Goal: Transaction & Acquisition: Purchase product/service

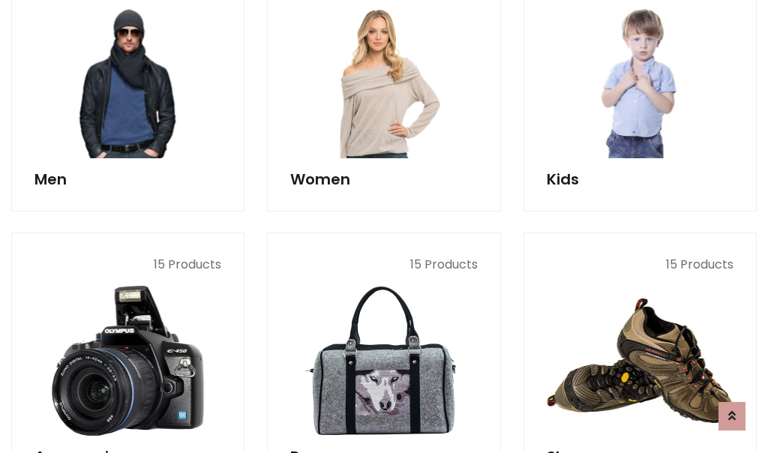
scroll to position [1088, 0]
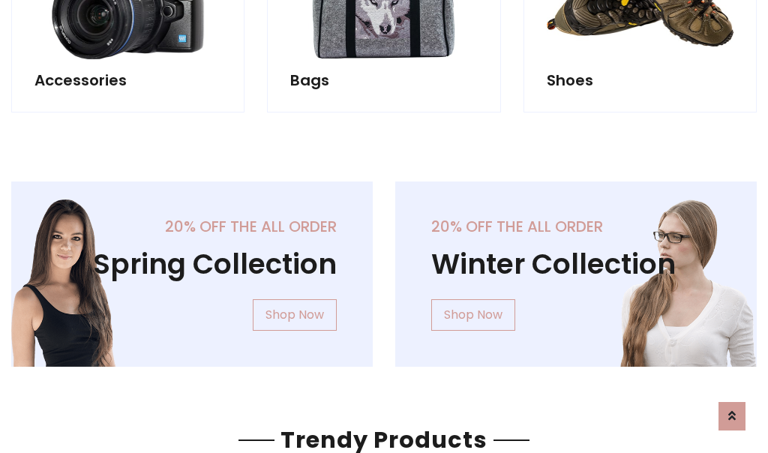
click at [384, 268] on div "20% off the all order Winter Collection Shop Now" at bounding box center [576, 285] width 384 height 209
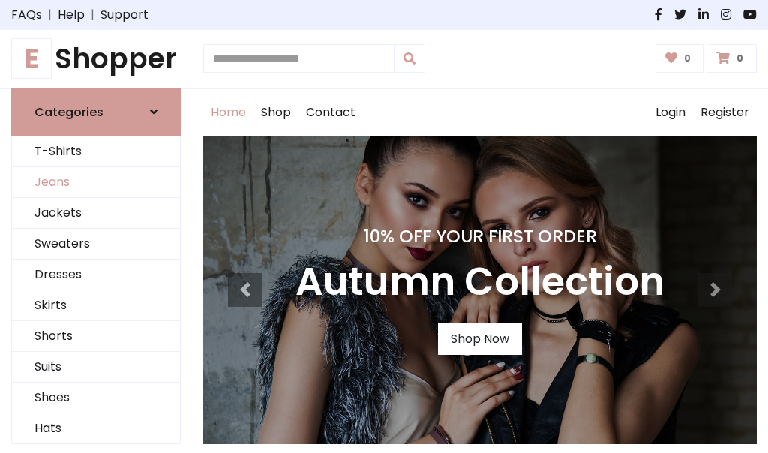
click at [96, 182] on link "Jeans" at bounding box center [96, 182] width 168 height 31
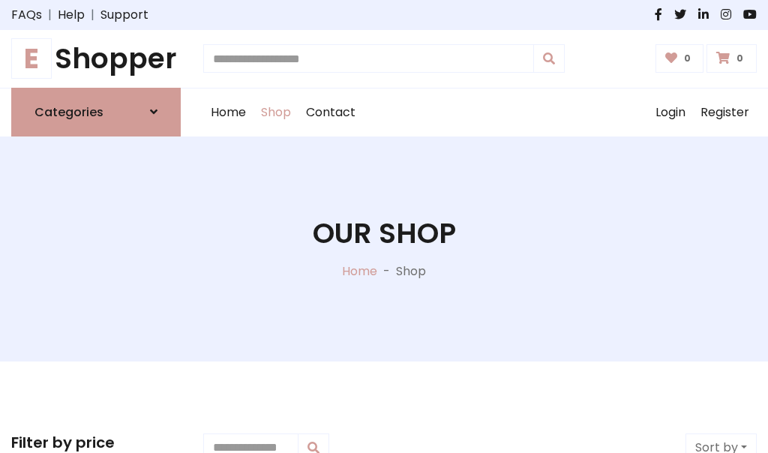
scroll to position [473, 0]
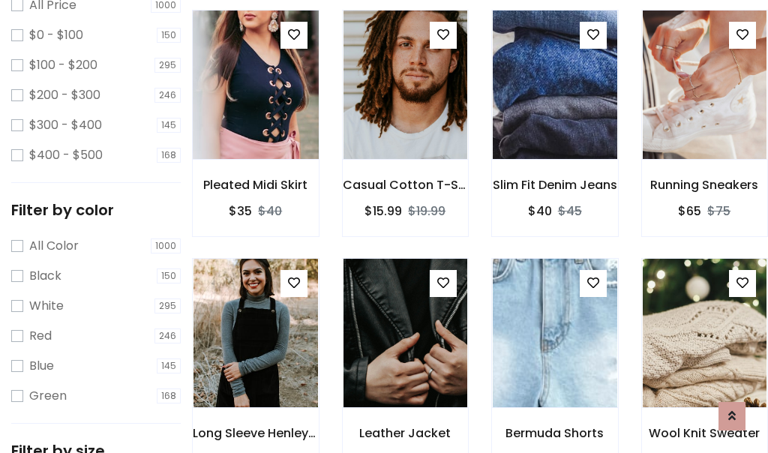
click at [255, 117] on img at bounding box center [255, 85] width 149 height 360
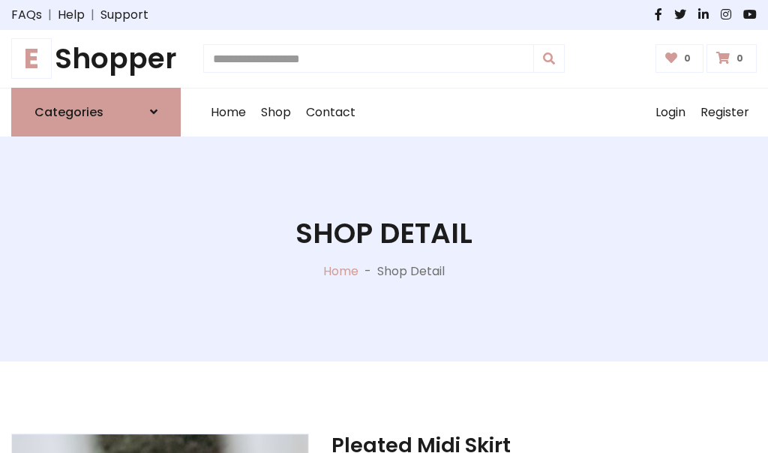
scroll to position [161, 0]
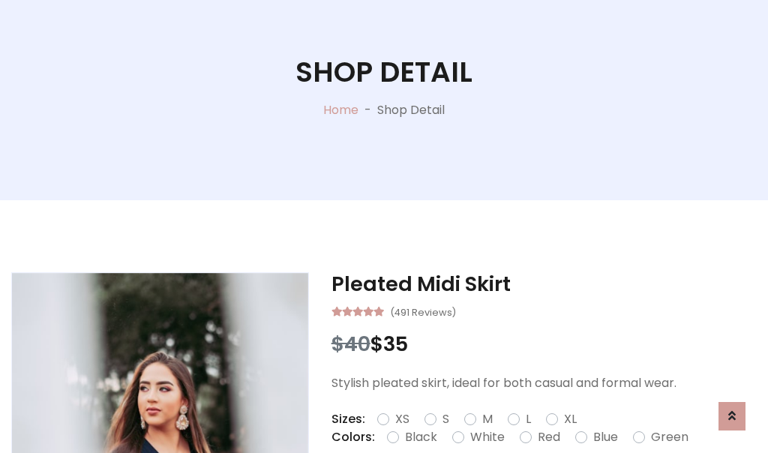
click at [547, 437] on label "Red" at bounding box center [549, 437] width 22 height 18
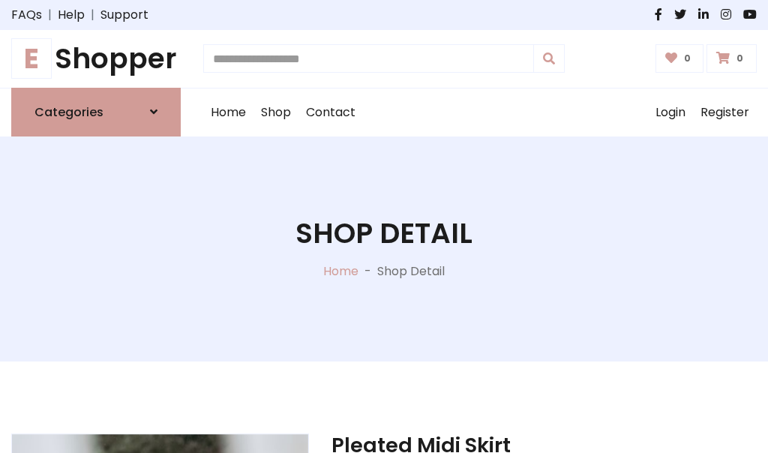
scroll to position [161, 0]
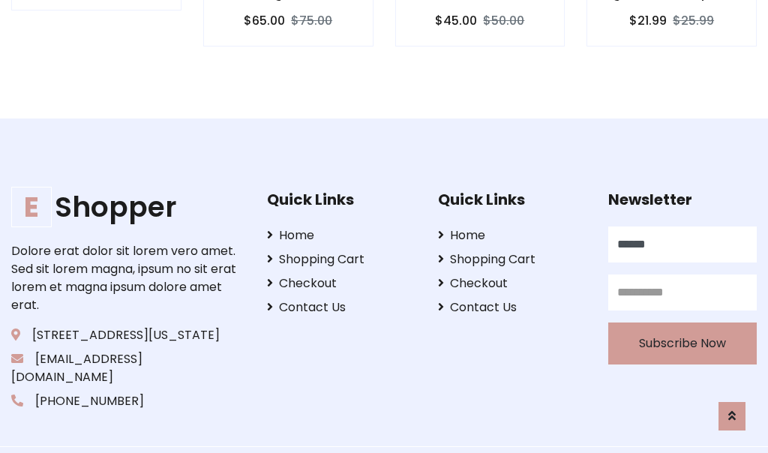
type input "******"
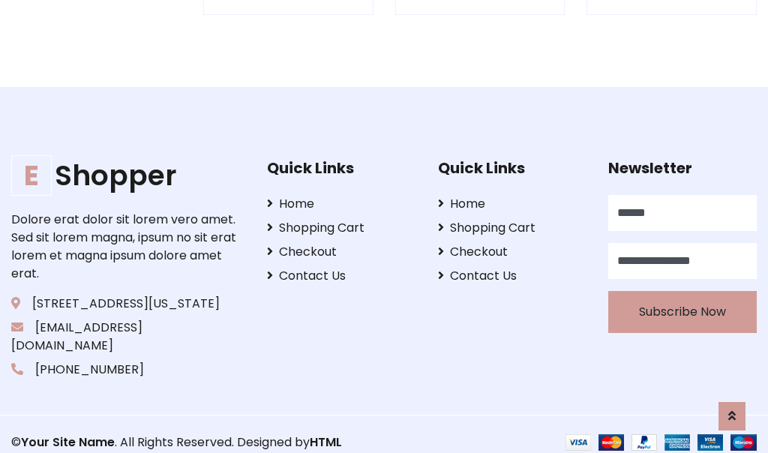
scroll to position [1474, 0]
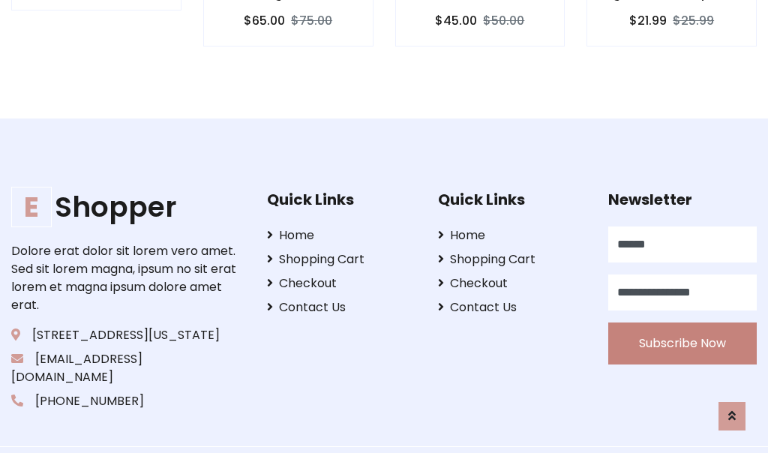
type input "**********"
click at [682, 325] on button "Subscribe Now" at bounding box center [682, 343] width 148 height 42
